Goal: Information Seeking & Learning: Find specific fact

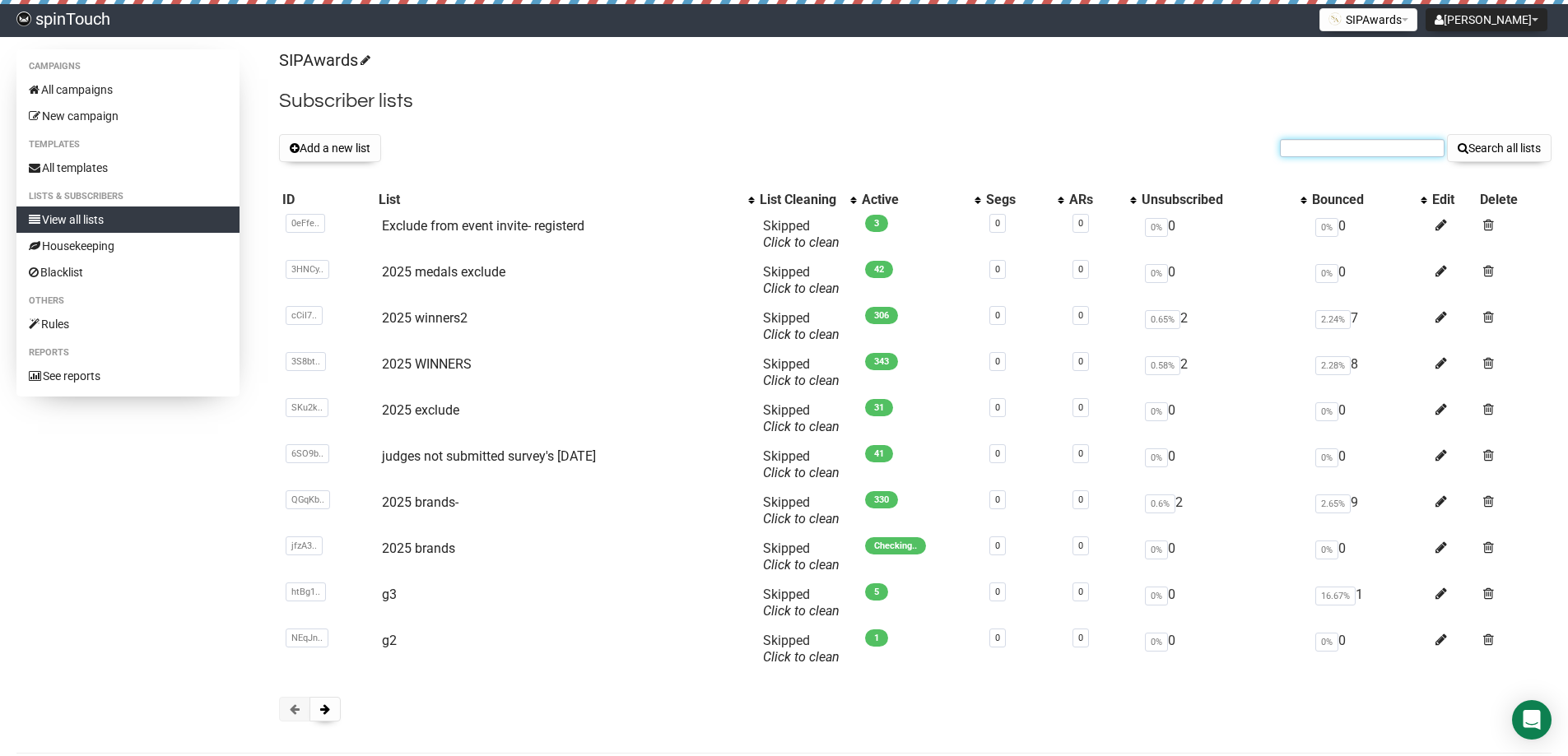
click at [1306, 148] on input "text" at bounding box center [1362, 148] width 165 height 18
paste input "[EMAIL_ADDRESS][DOMAIN_NAME]"
type input "[EMAIL_ADDRESS][DOMAIN_NAME]"
click at [1447, 134] on button "Search all lists" at bounding box center [1499, 148] width 105 height 28
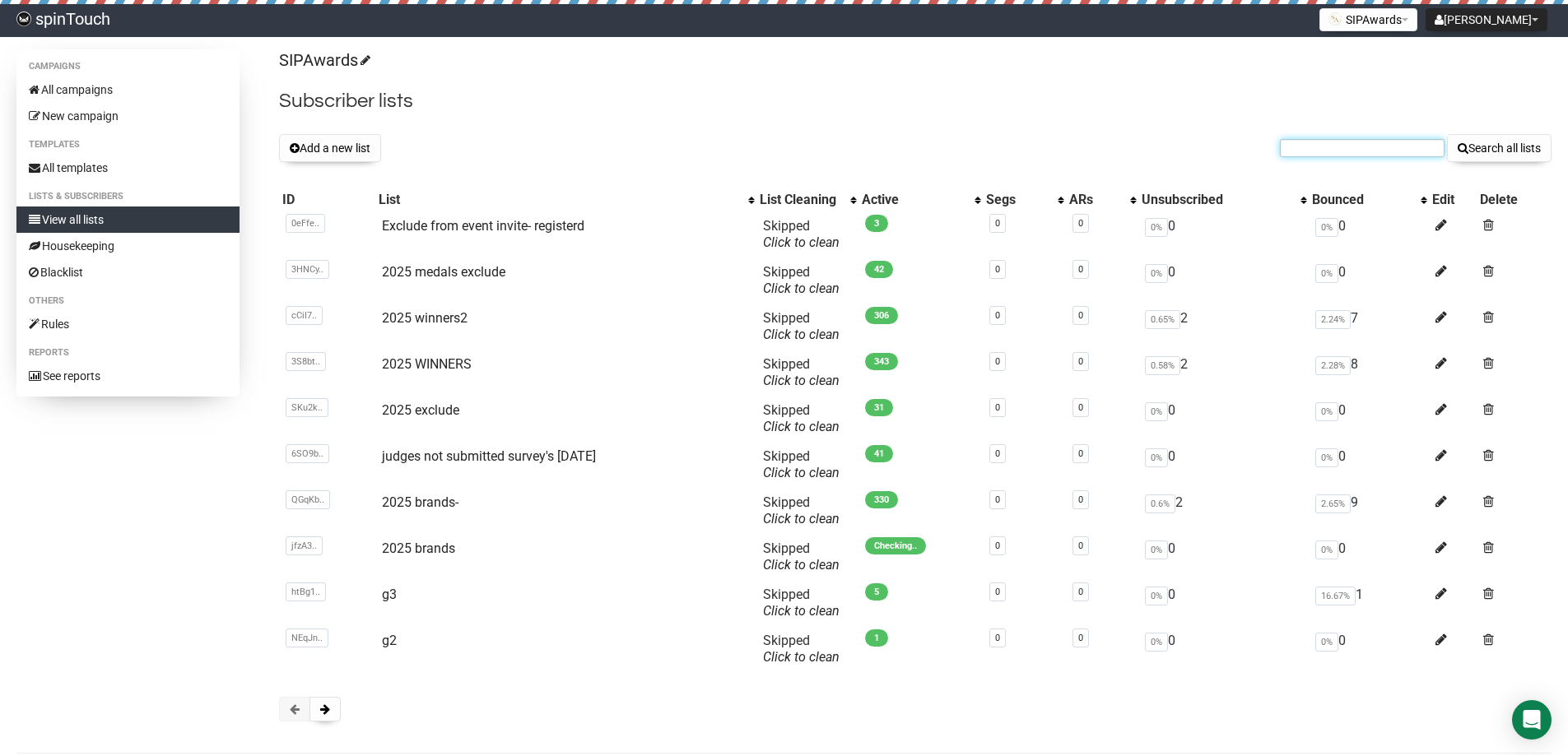
paste input "[PERSON_NAME][EMAIL_ADDRESS][DOMAIN_NAME]"
type input "[PERSON_NAME][EMAIL_ADDRESS][DOMAIN_NAME]"
click at [1447, 134] on button "Search all lists" at bounding box center [1499, 148] width 105 height 28
